Goal: Check status: Check status

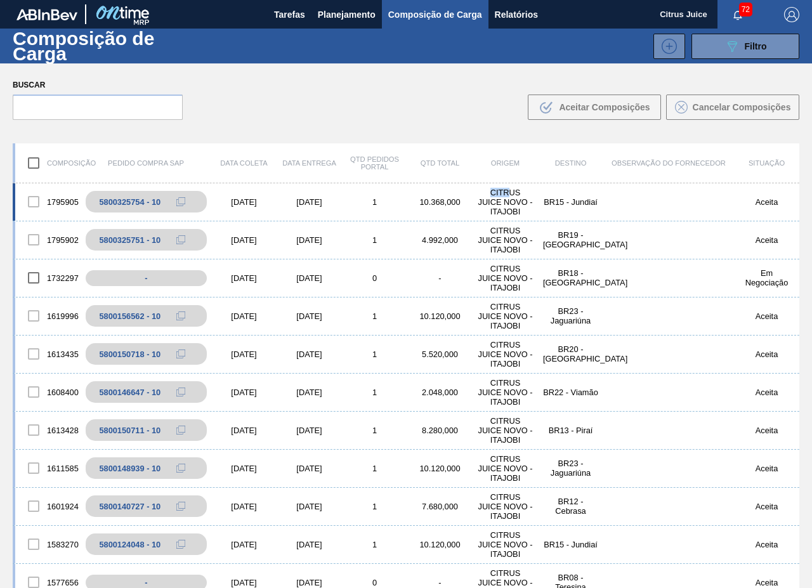
scroll to position [1140, 0]
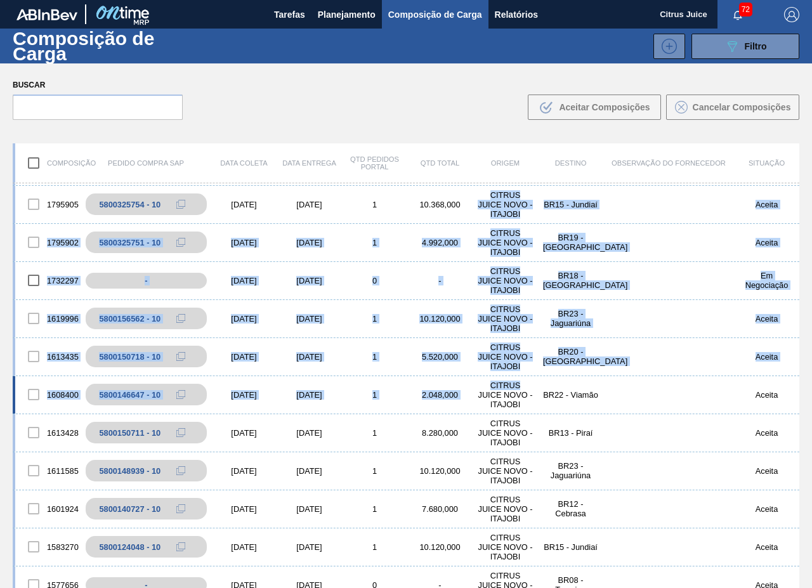
drag, startPoint x: 484, startPoint y: 191, endPoint x: 516, endPoint y: 389, distance: 200.5
click at [444, 291] on div "1732297 - [DATE] [DATE] 0 - CITRUS JUICE NOVO - ITAJOBI BR18 - [GEOGRAPHIC_DATA…" at bounding box center [406, 281] width 787 height 38
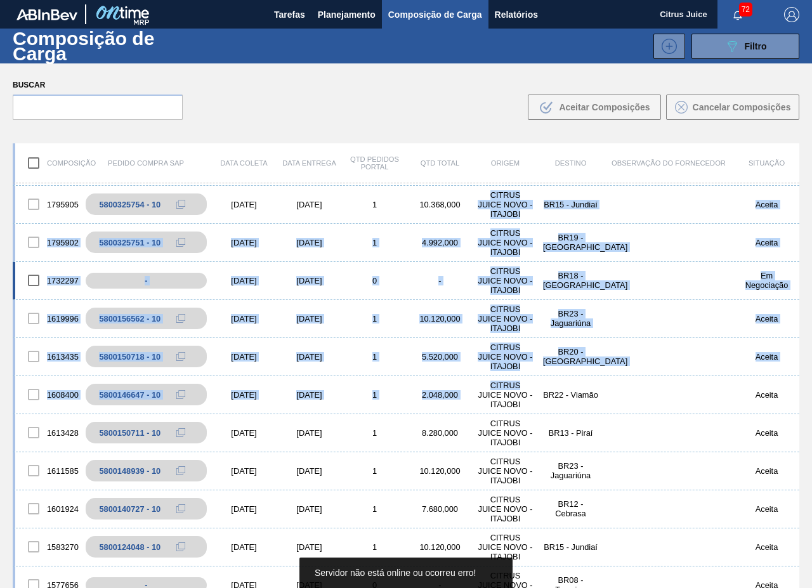
click at [572, 279] on div "BR18 - [GEOGRAPHIC_DATA]" at bounding box center [570, 280] width 65 height 19
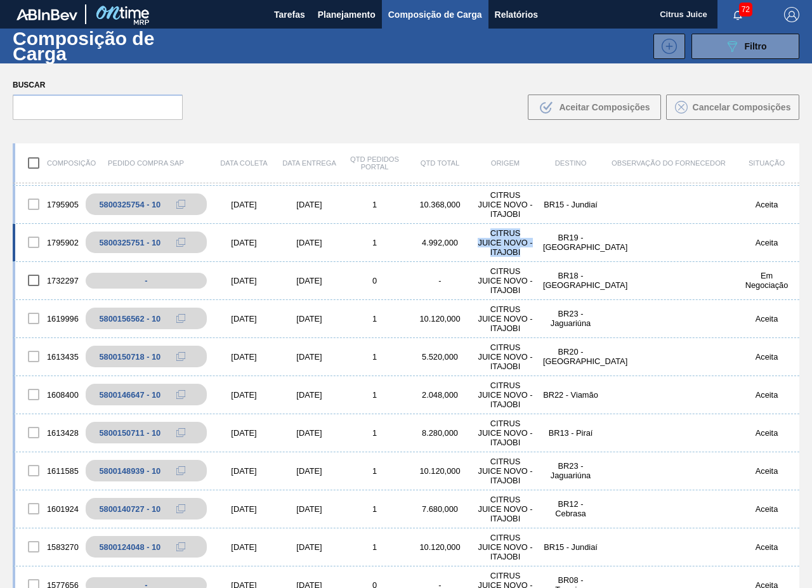
drag, startPoint x: 490, startPoint y: 233, endPoint x: 520, endPoint y: 249, distance: 33.5
click at [520, 249] on div "CITRUS JUICE NOVO - ITAJOBI" at bounding box center [505, 242] width 65 height 29
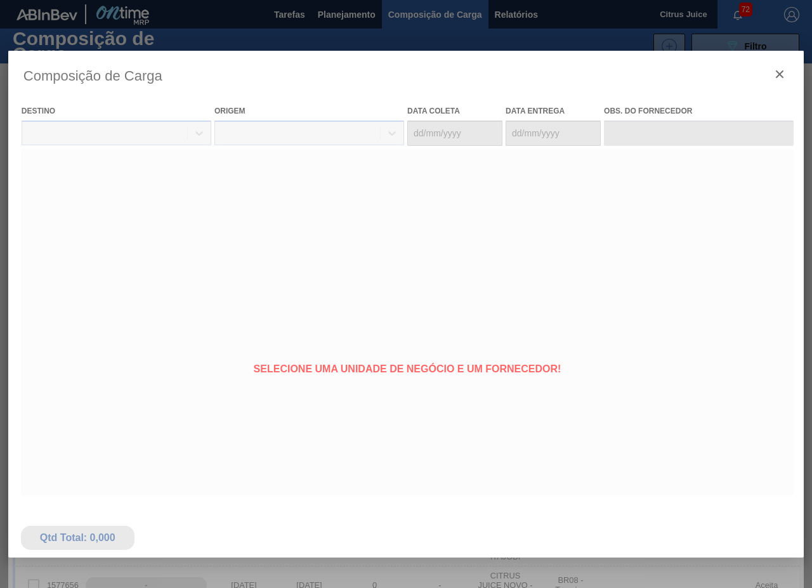
type coleta "[DATE]"
type entrega "[DATE]"
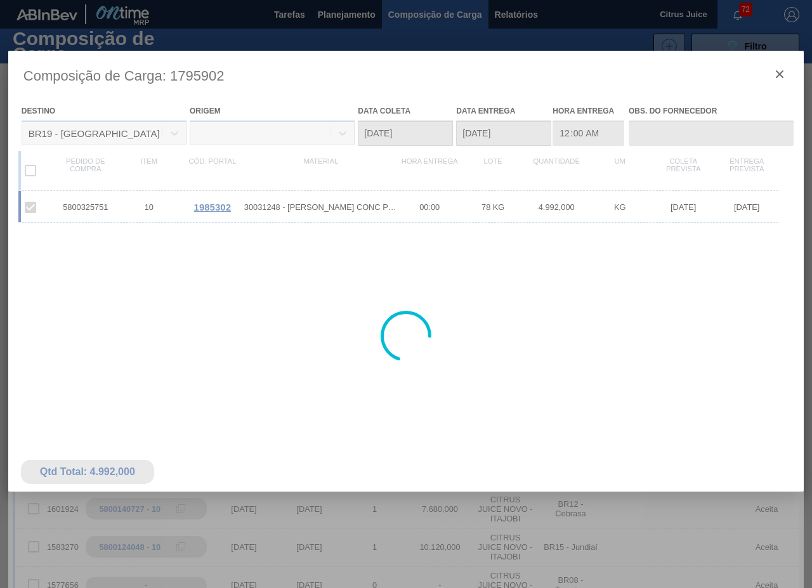
click at [779, 73] on div at bounding box center [406, 336] width 796 height 571
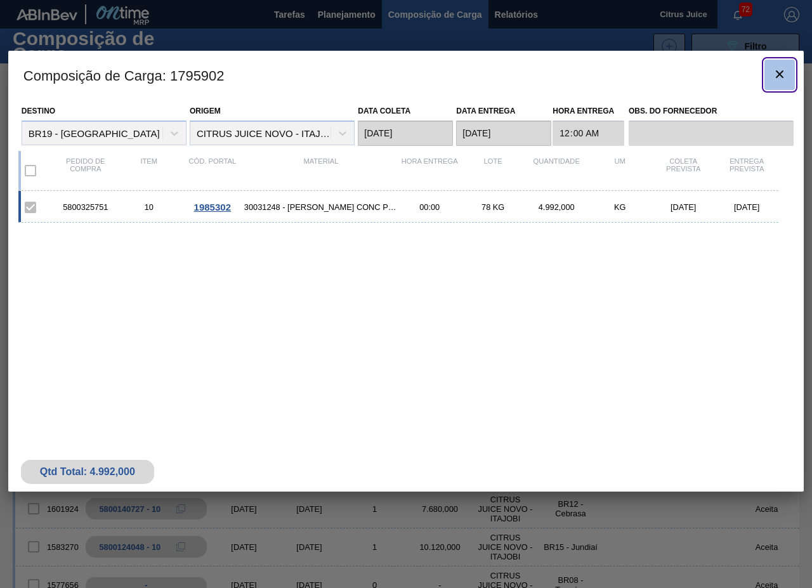
click at [775, 79] on icon "botão de ícone" at bounding box center [779, 74] width 15 height 15
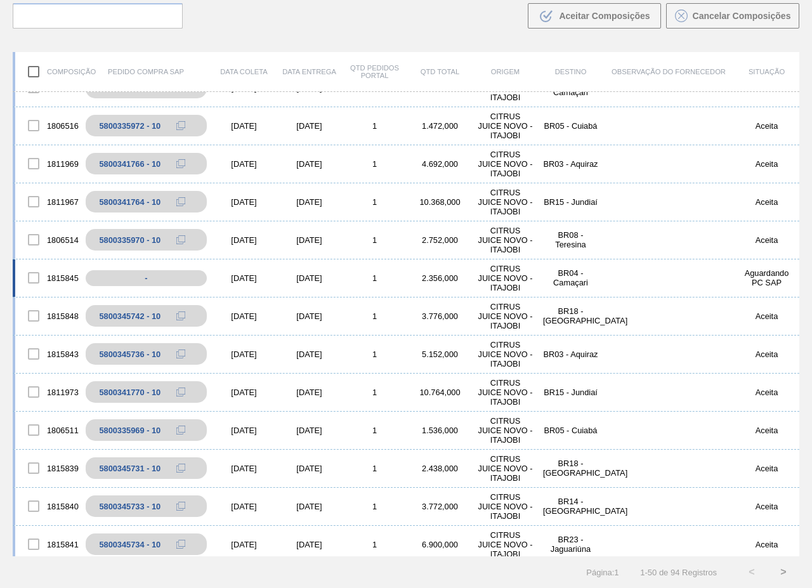
scroll to position [0, 0]
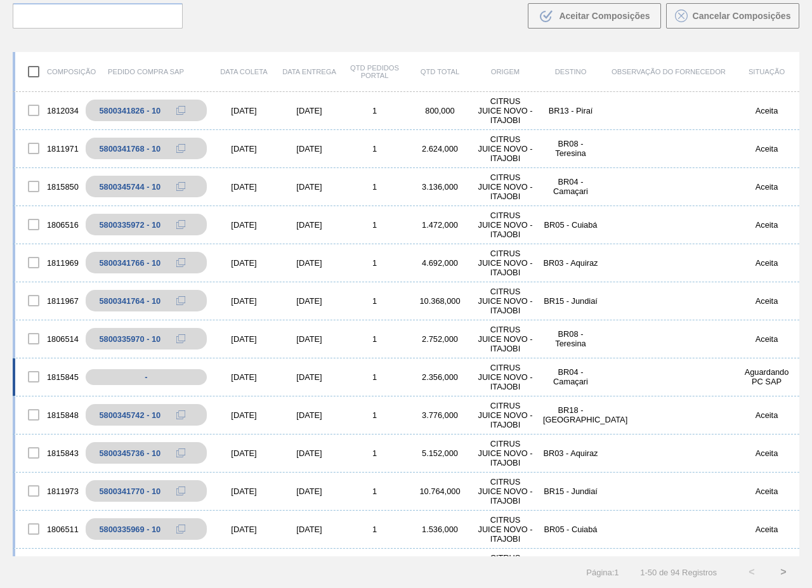
click at [503, 380] on div "CITRUS JUICE NOVO - ITAJOBI" at bounding box center [505, 377] width 65 height 29
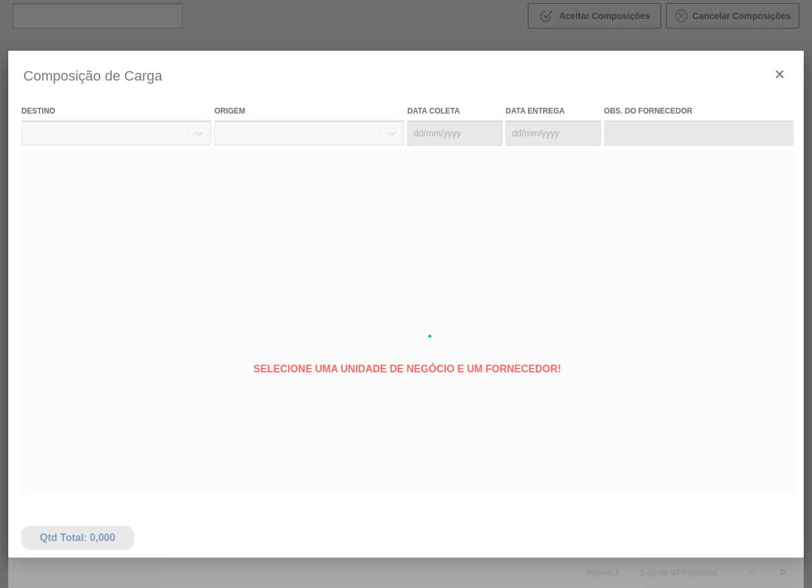
type coleta "[DATE]"
type entrega "[DATE]"
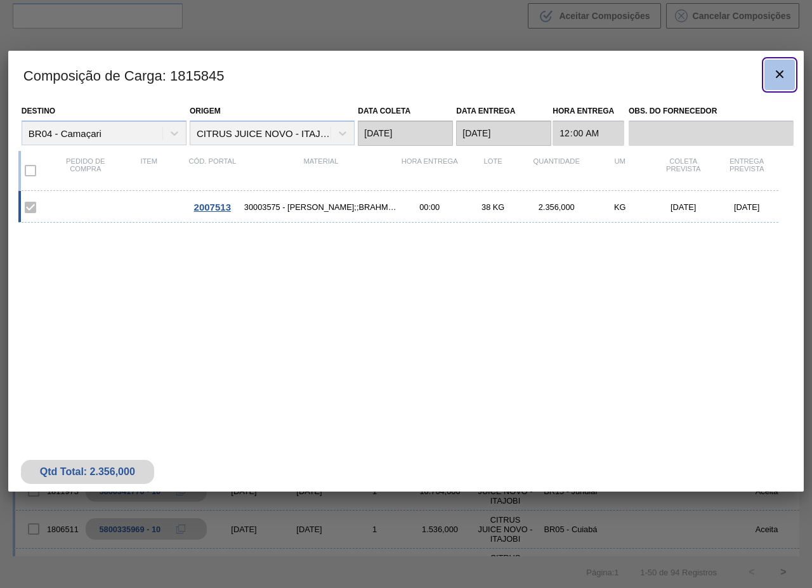
click at [781, 74] on icon "botão de ícone" at bounding box center [780, 74] width 8 height 8
